Goal: Find specific page/section: Find specific page/section

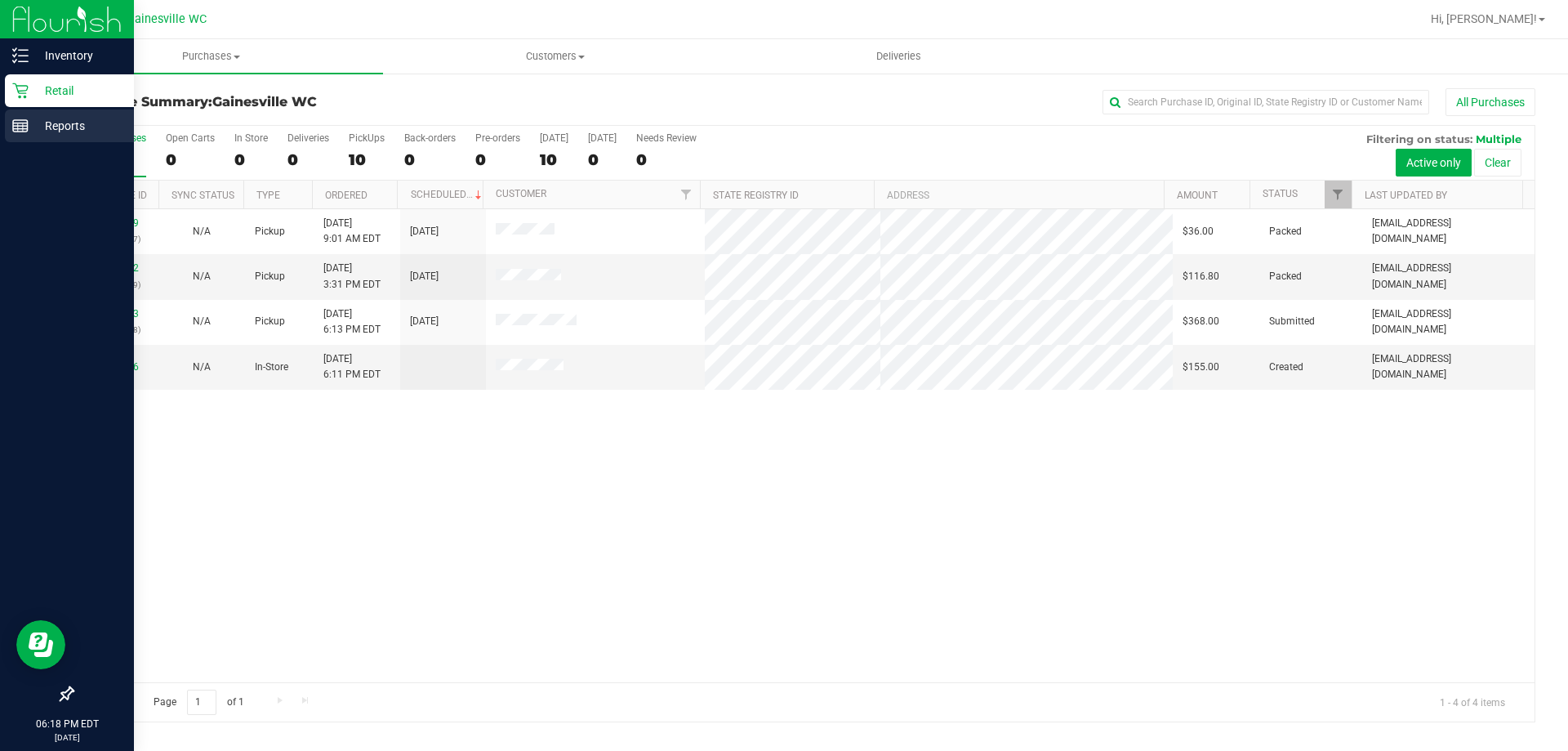
click at [23, 130] on line at bounding box center [23, 127] width 0 height 8
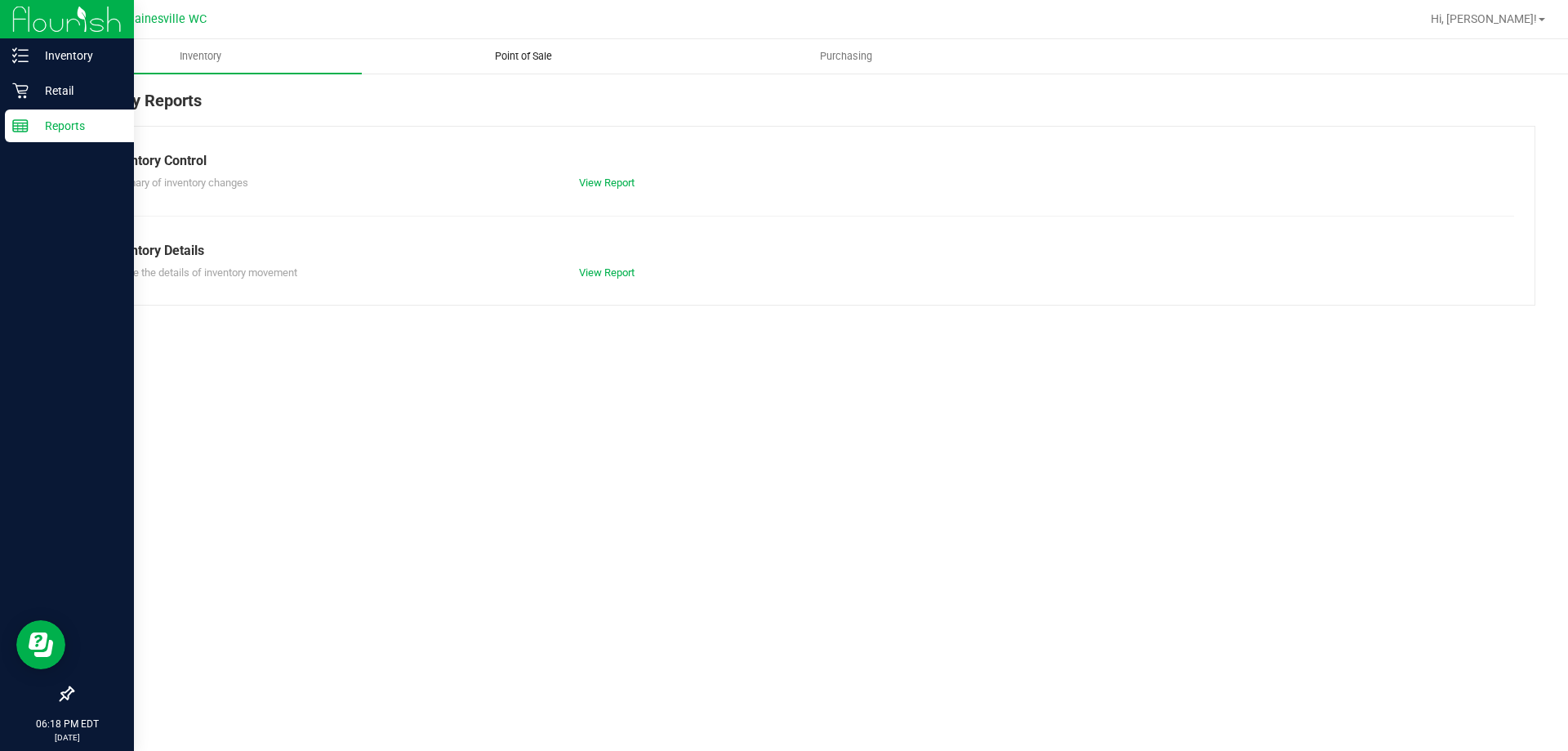
click at [559, 47] on uib-tab-heading "Point of Sale" at bounding box center [523, 57] width 321 height 33
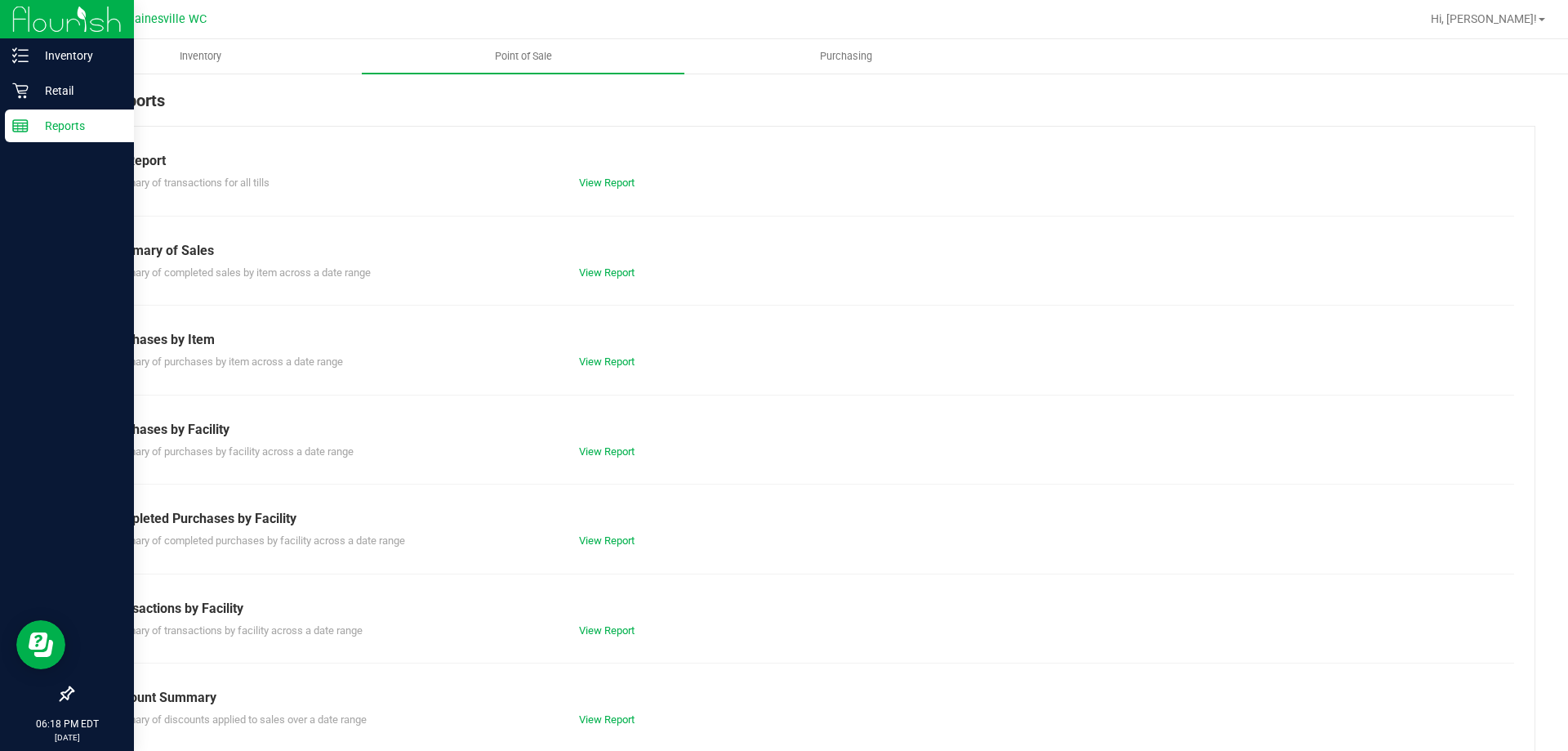
click at [603, 548] on div "Till Report Summary of transactions for all tills View Report Summary of Sales …" at bounding box center [804, 484] width 1464 height 716
click at [606, 546] on link "View Report" at bounding box center [606, 540] width 56 height 12
